Goal: Information Seeking & Learning: Learn about a topic

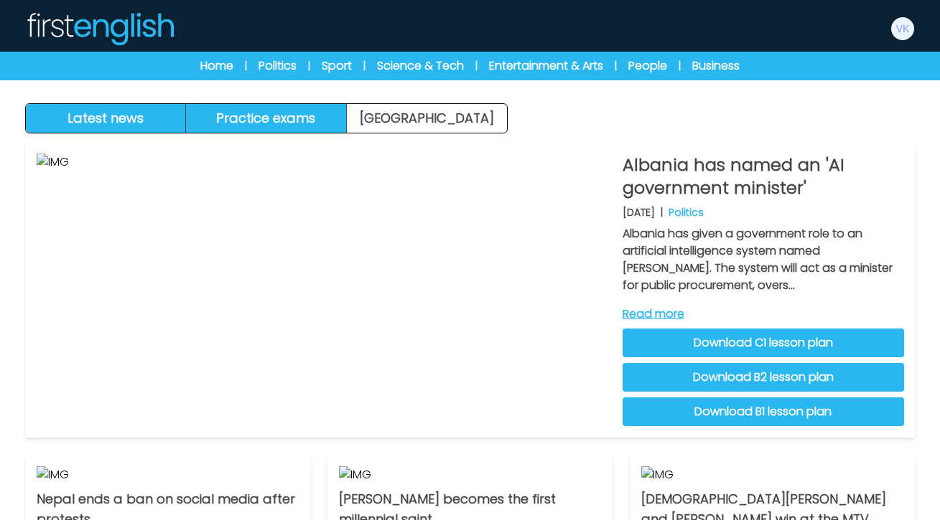
click at [269, 123] on button "Practice exams" at bounding box center [266, 118] width 161 height 29
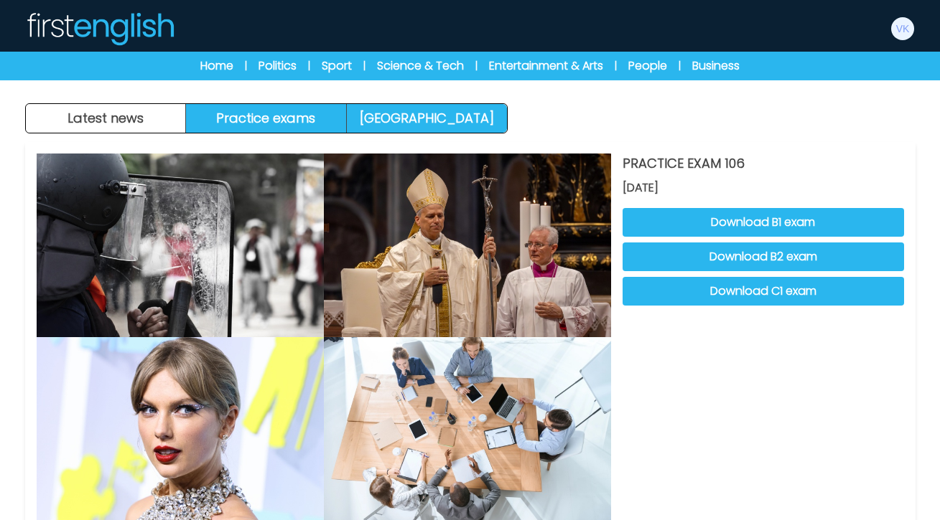
click at [411, 130] on link "[GEOGRAPHIC_DATA]" at bounding box center [427, 118] width 160 height 29
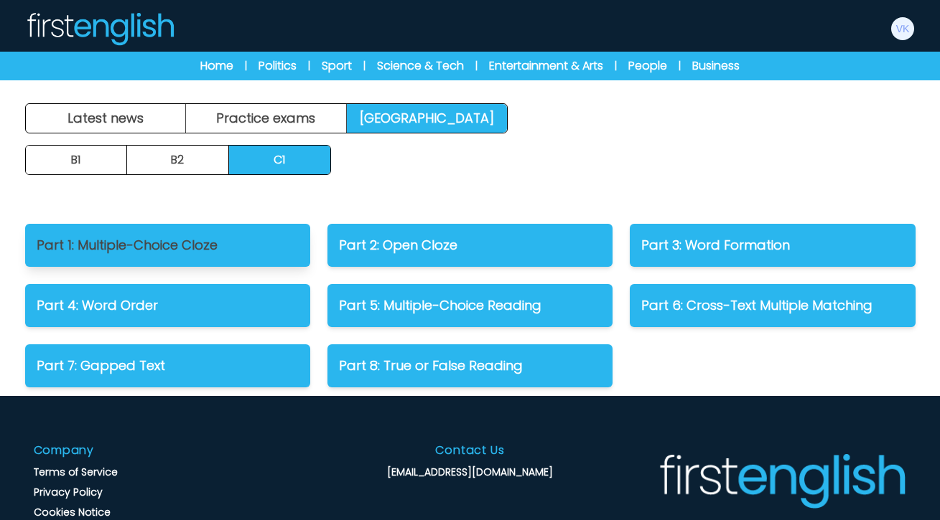
click at [190, 261] on link "Part 1: Multiple-Choice Cloze" at bounding box center [167, 245] width 285 height 43
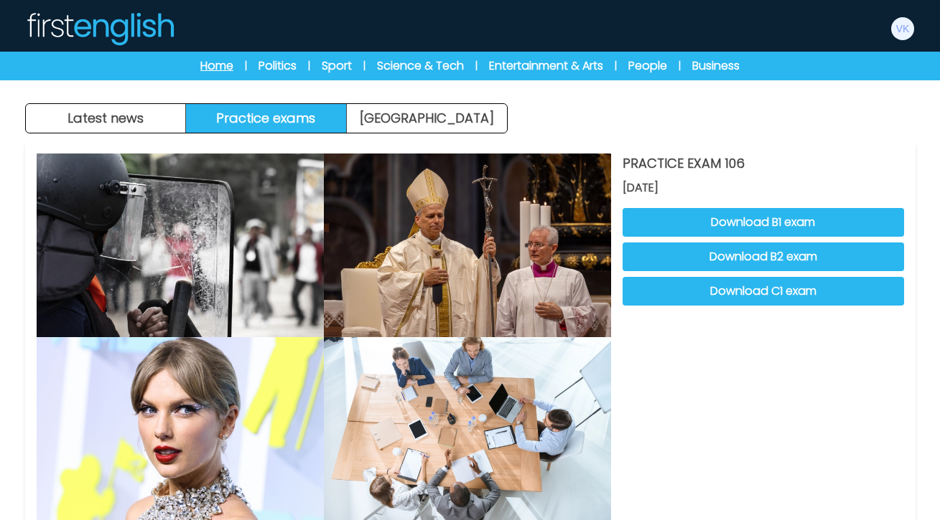
click at [200, 62] on link "Home" at bounding box center [216, 65] width 33 height 17
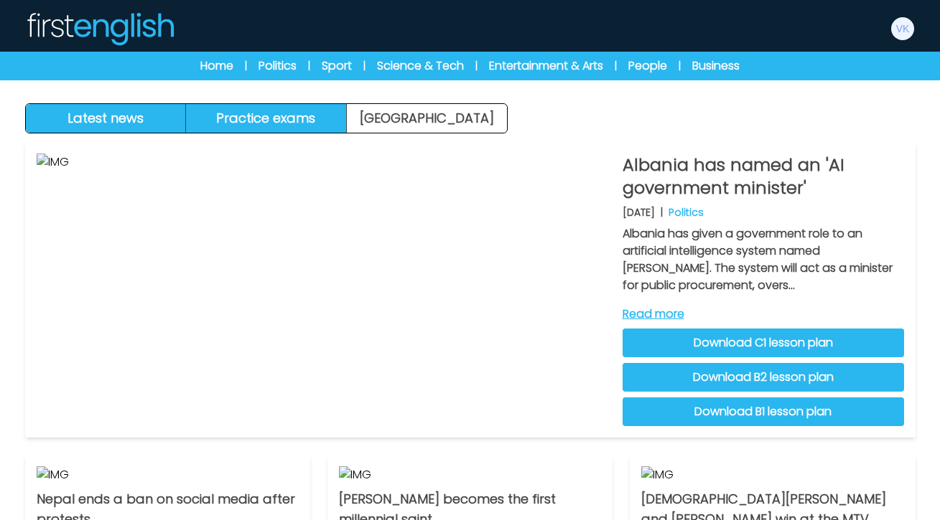
click at [251, 123] on button "Practice exams" at bounding box center [266, 118] width 161 height 29
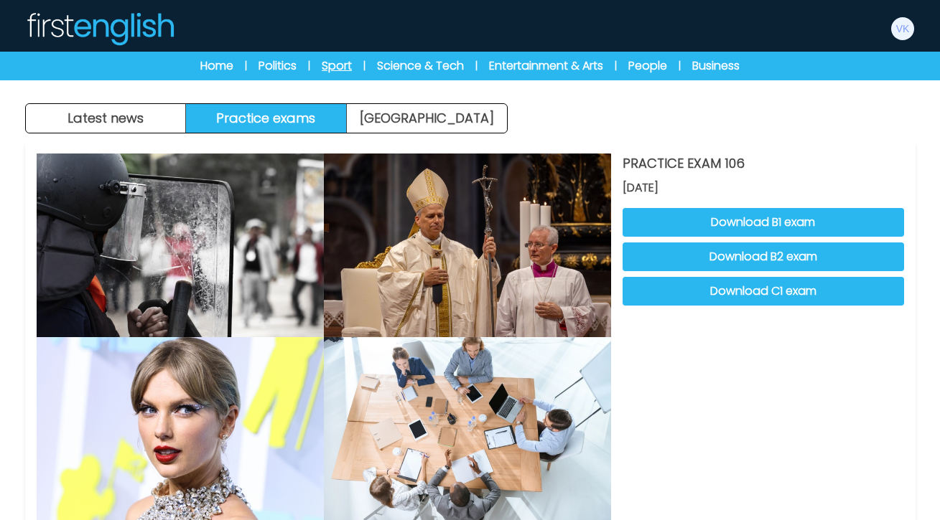
click at [324, 63] on link "Sport" at bounding box center [337, 65] width 30 height 17
